Goal: Information Seeking & Learning: Understand process/instructions

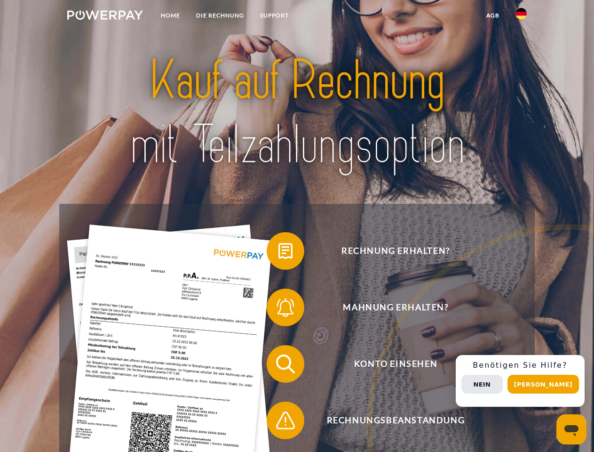
click at [105, 16] on img at bounding box center [105, 14] width 76 height 9
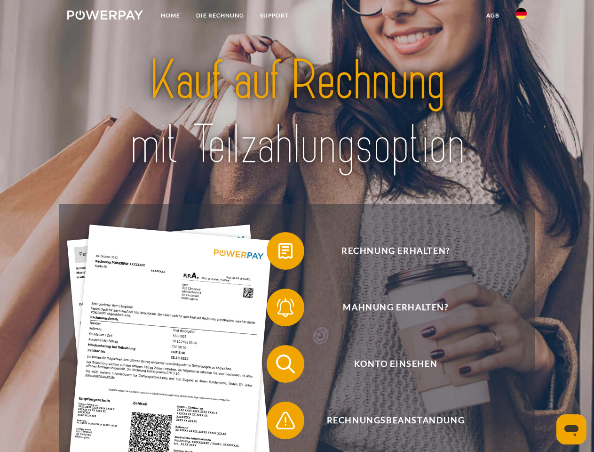
click at [521, 16] on img at bounding box center [521, 13] width 11 height 11
click at [493, 16] on link "agb" at bounding box center [493, 15] width 29 height 17
click at [279, 253] on span at bounding box center [271, 250] width 47 height 47
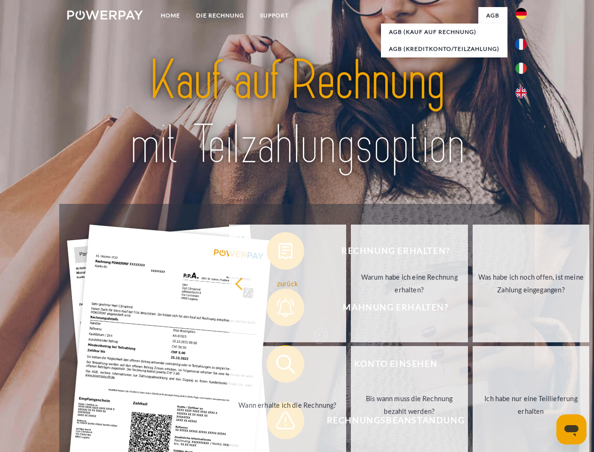
click at [279, 309] on div "Rechnung erhalten? Mahnung erhalten? Konto einsehen" at bounding box center [296, 392] width 475 height 376
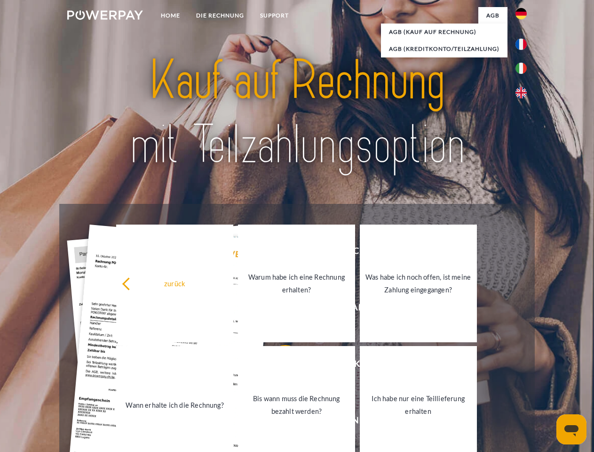
click at [279, 366] on link "Bis wann muss die Rechnung bezahlt werden?" at bounding box center [296, 405] width 117 height 118
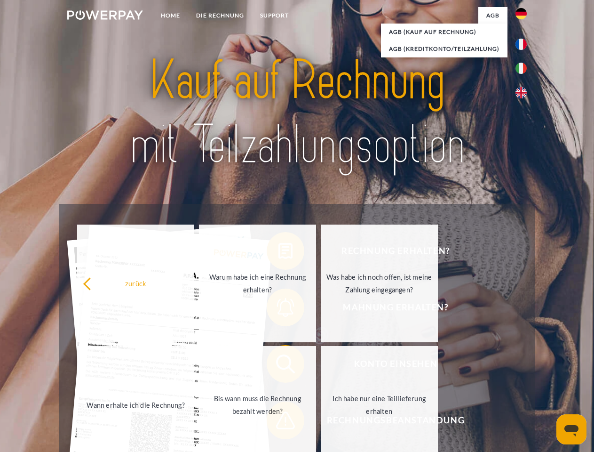
click at [279, 422] on span at bounding box center [271, 420] width 47 height 47
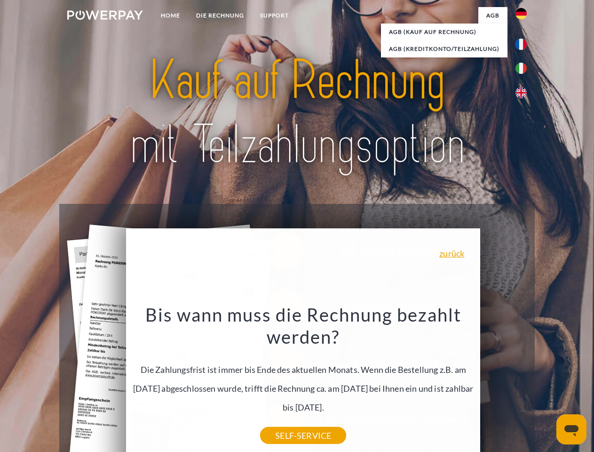
click at [524, 381] on div "Rechnung erhalten? Mahnung erhalten? Konto einsehen" at bounding box center [296, 392] width 475 height 376
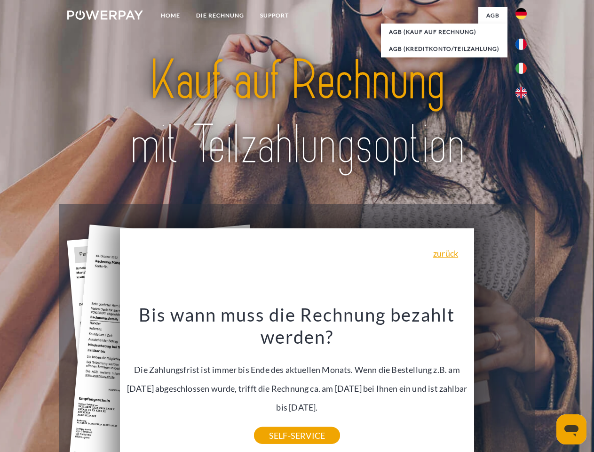
click at [501, 383] on span "Konto einsehen" at bounding box center [395, 364] width 231 height 38
click at [547, 384] on header "Home DIE RECHNUNG SUPPORT" at bounding box center [297, 325] width 594 height 650
